Goal: Find specific page/section: Find specific page/section

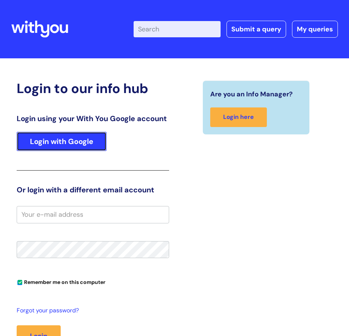
click at [106, 133] on link "Login with Google" at bounding box center [62, 141] width 90 height 19
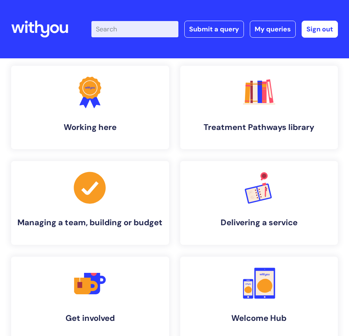
click at [60, 31] on icon at bounding box center [39, 29] width 57 height 18
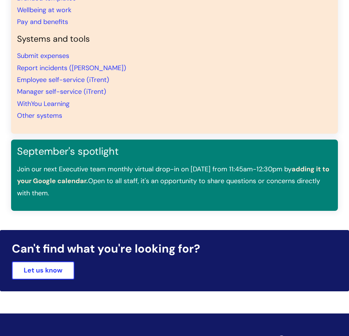
scroll to position [587, 0]
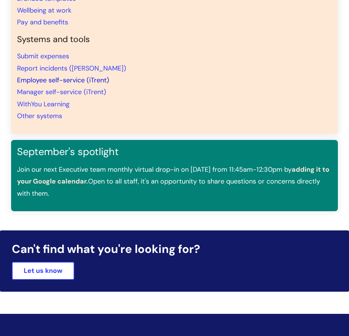
click at [90, 79] on link "Employee self-service (iTrent)" at bounding box center [63, 80] width 92 height 9
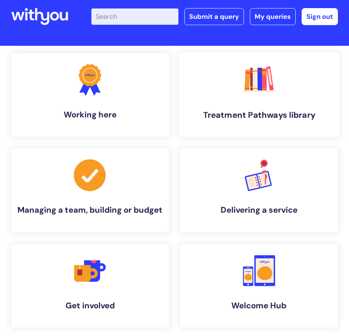
scroll to position [0, 0]
